Goal: Transaction & Acquisition: Purchase product/service

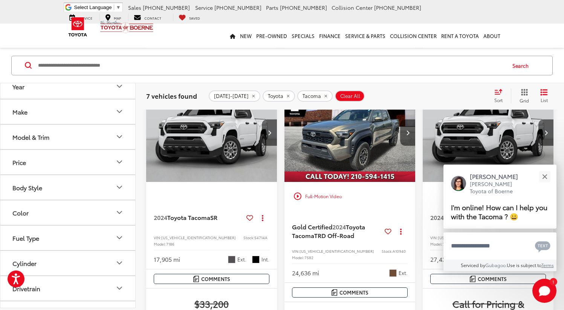
scroll to position [469, 0]
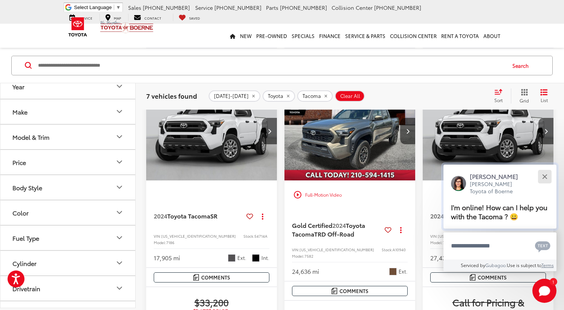
click at [547, 173] on button "Close" at bounding box center [545, 176] width 16 height 16
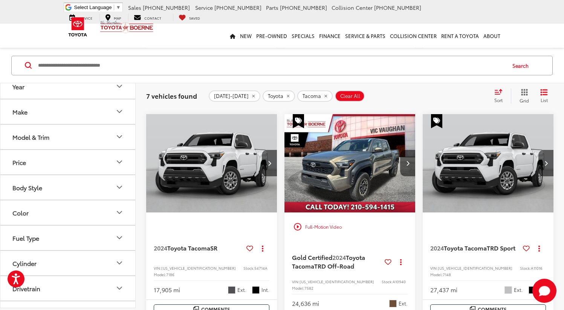
scroll to position [433, 0]
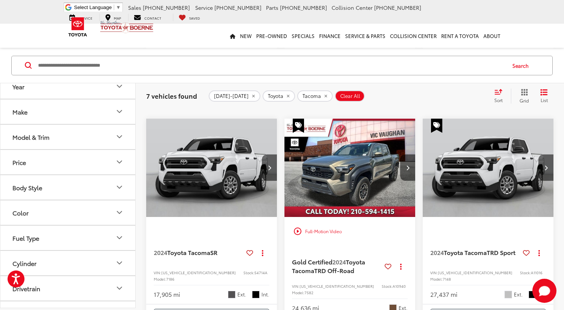
click at [501, 183] on img "2024 Toyota Tacoma TRD Sport 0" at bounding box center [489, 168] width 132 height 99
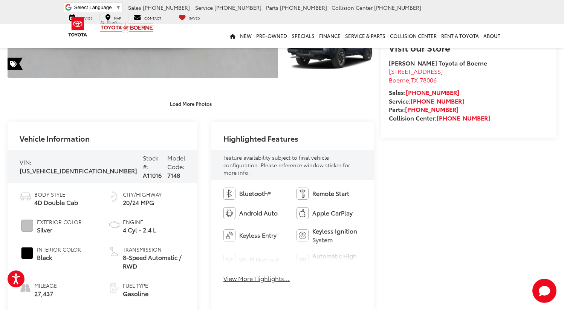
scroll to position [200, 0]
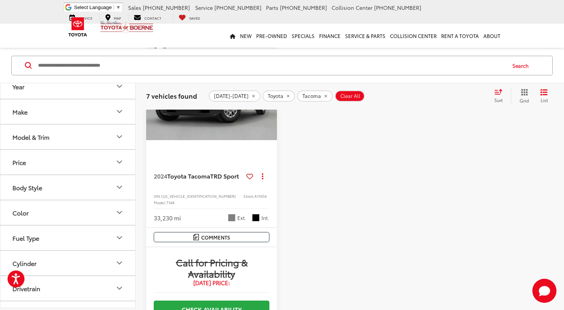
scroll to position [915, 0]
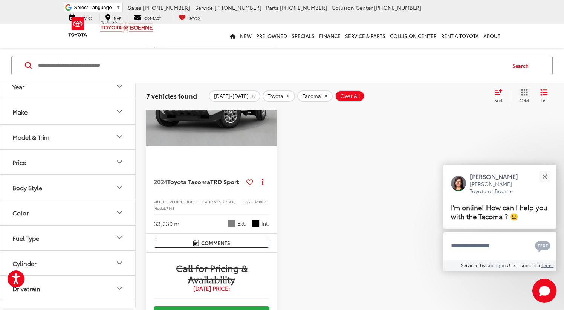
click at [247, 147] on img "2024 Toyota Tacoma TRD Sport 0" at bounding box center [212, 96] width 132 height 99
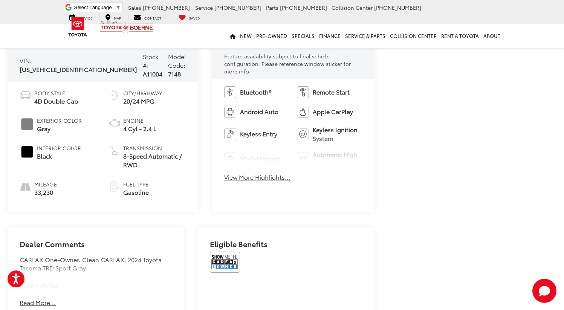
scroll to position [293, 0]
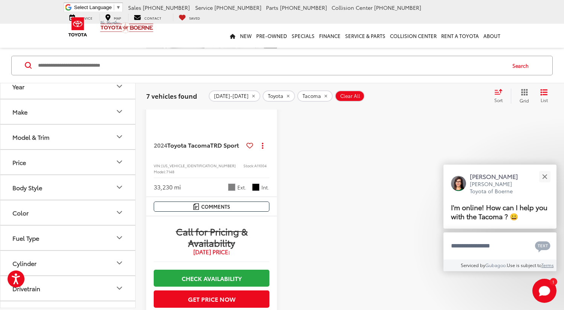
scroll to position [911, 0]
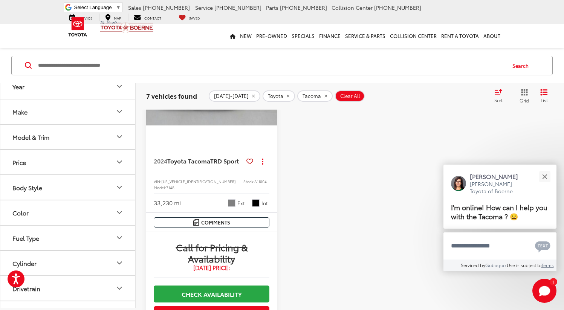
click at [236, 126] on img "2024 Toyota Tacoma TRD Sport 0" at bounding box center [212, 76] width 132 height 99
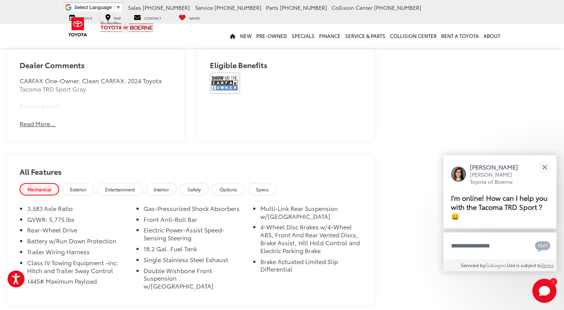
scroll to position [475, 0]
click at [544, 170] on button "Close" at bounding box center [545, 167] width 16 height 16
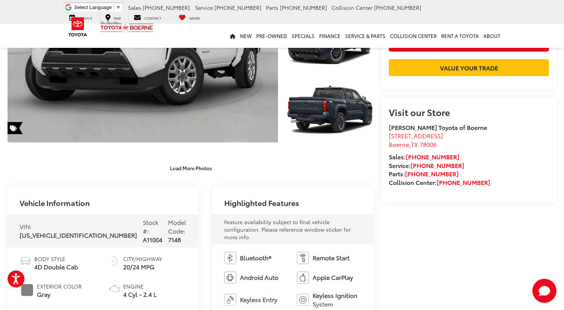
scroll to position [130, 0]
